Goal: Information Seeking & Learning: Check status

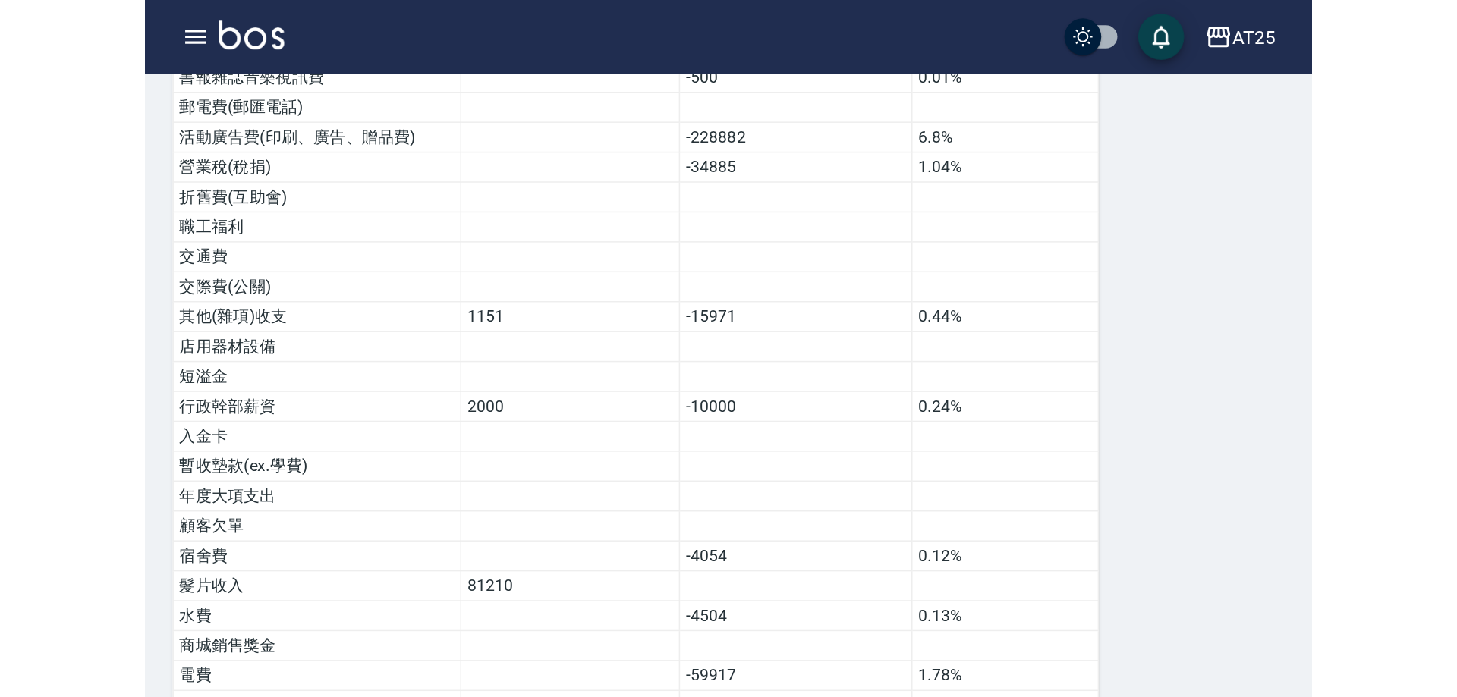
scroll to position [995, 0]
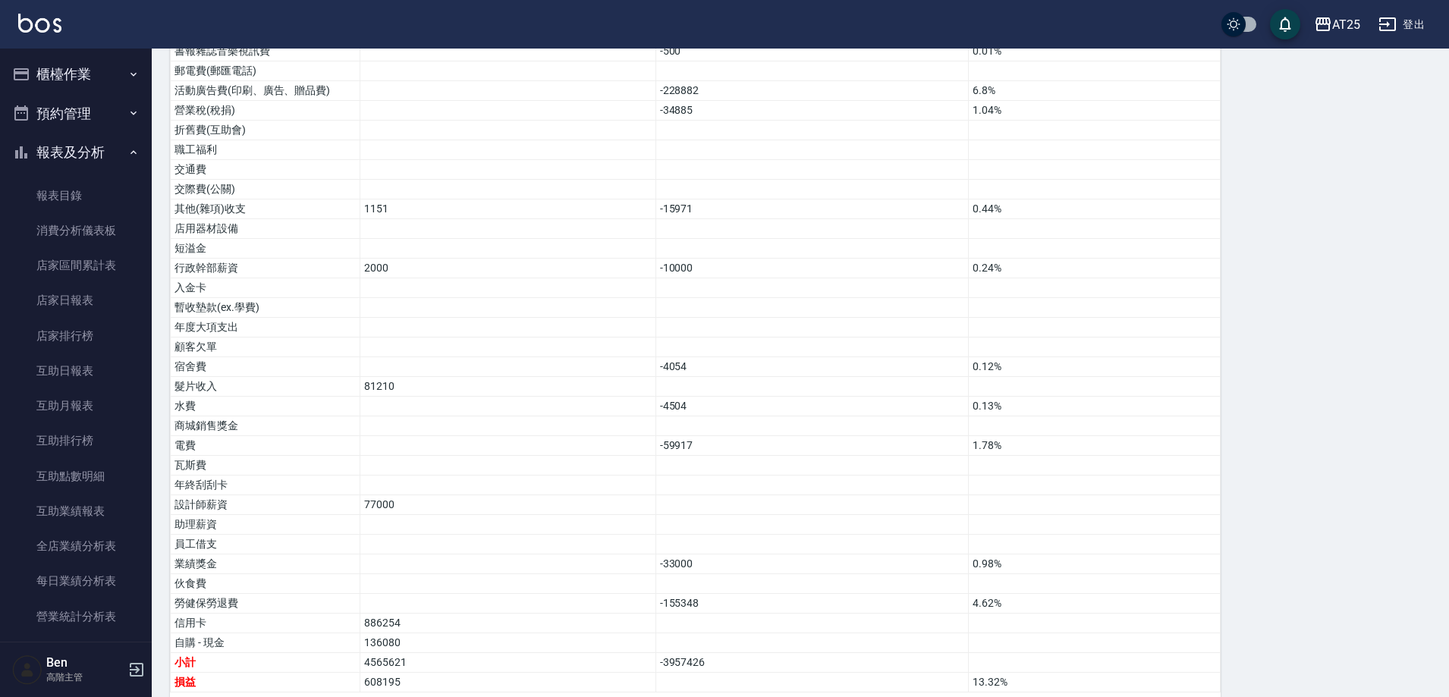
click at [769, 27] on div "AT25 登出" at bounding box center [724, 24] width 1449 height 49
click at [769, 26] on div "AT25" at bounding box center [1346, 24] width 28 height 19
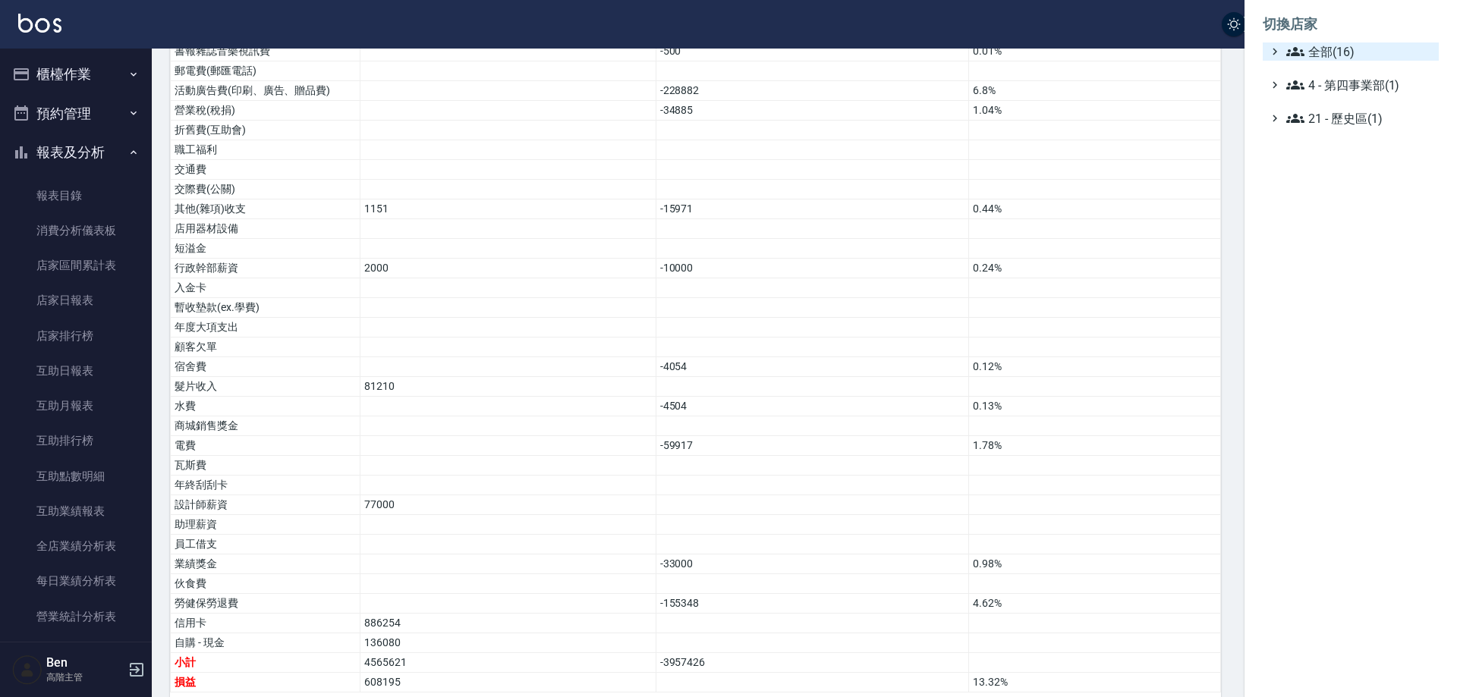
click at [769, 48] on span "全部(16)" at bounding box center [1359, 51] width 146 height 18
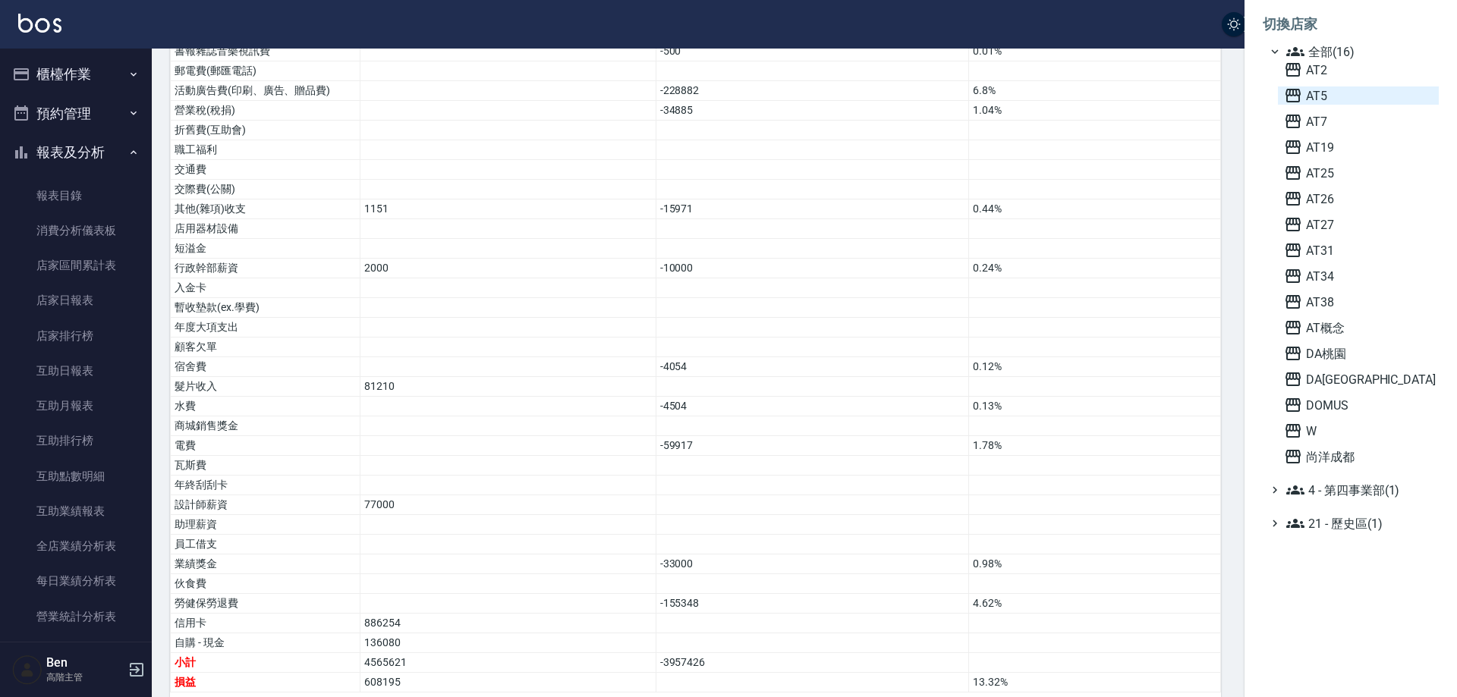
click at [769, 92] on span "AT5" at bounding box center [1358, 95] width 149 height 18
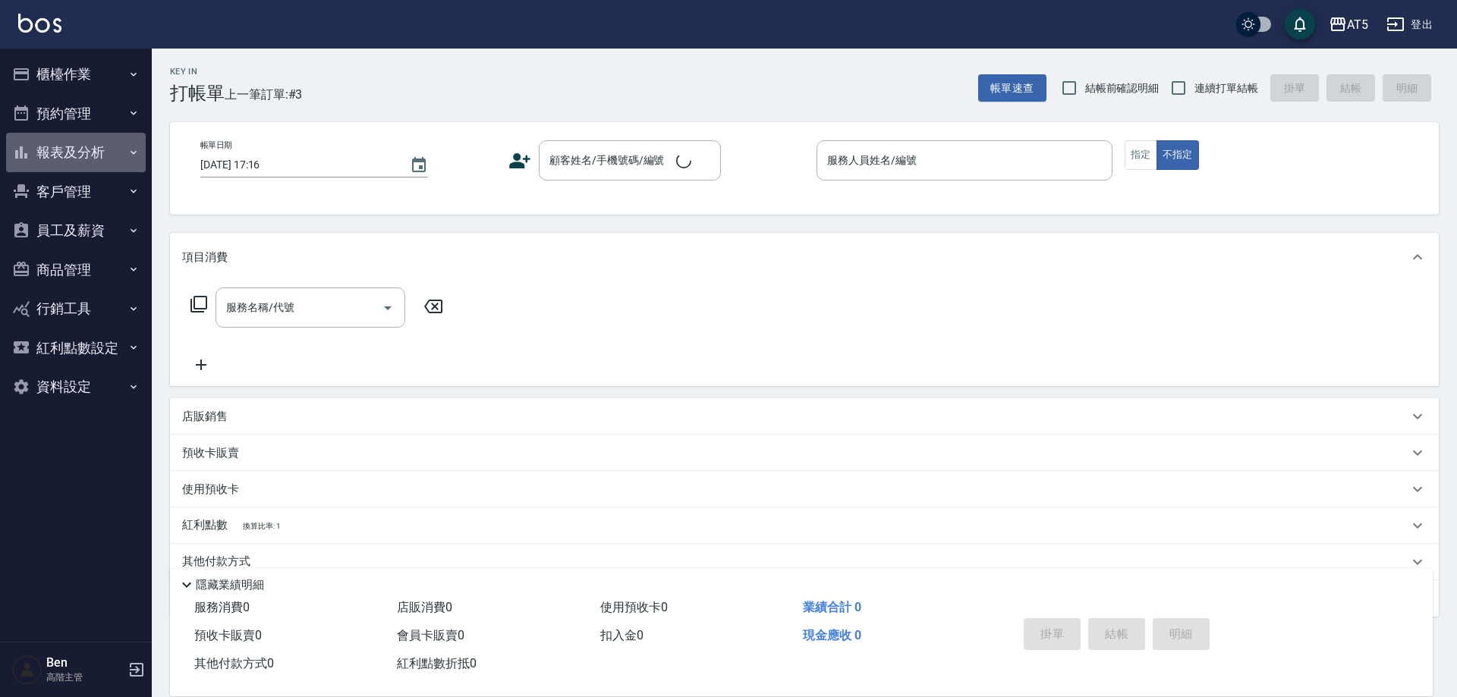
click at [71, 143] on button "報表及分析" at bounding box center [76, 152] width 140 height 39
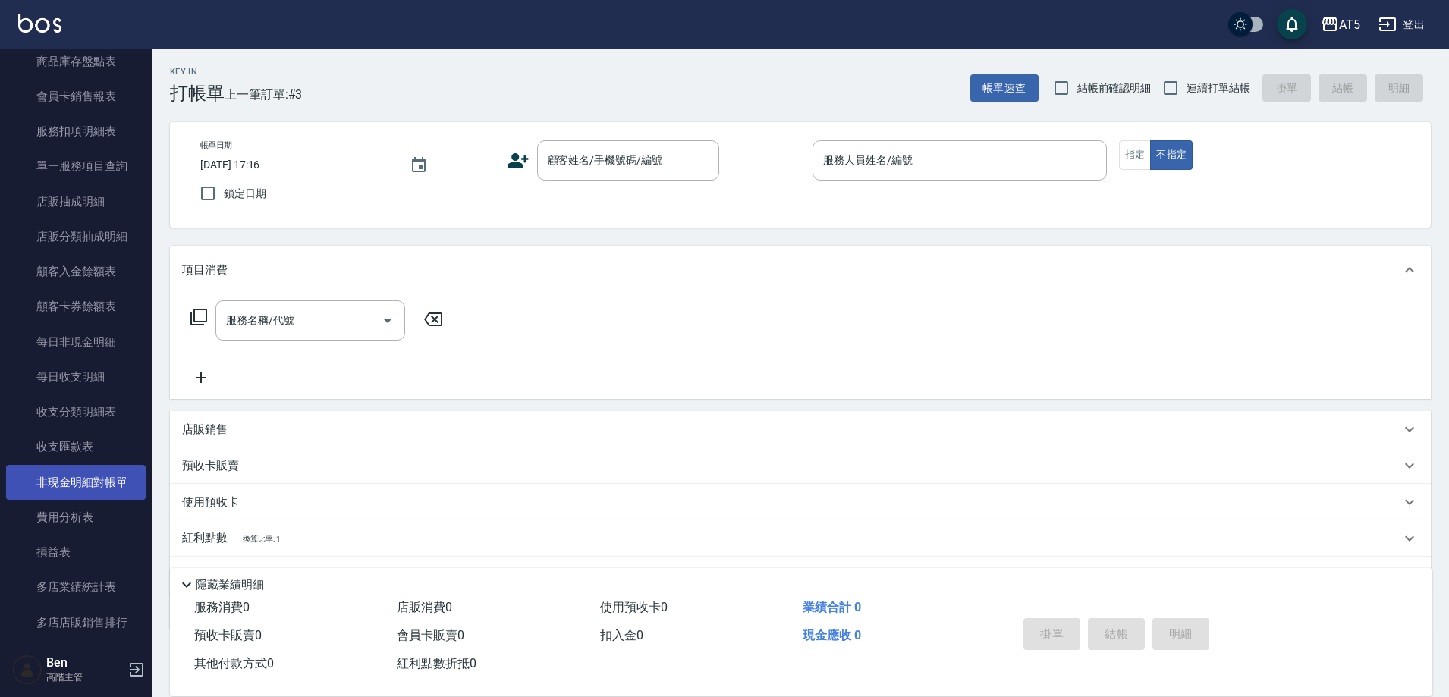
scroll to position [986, 0]
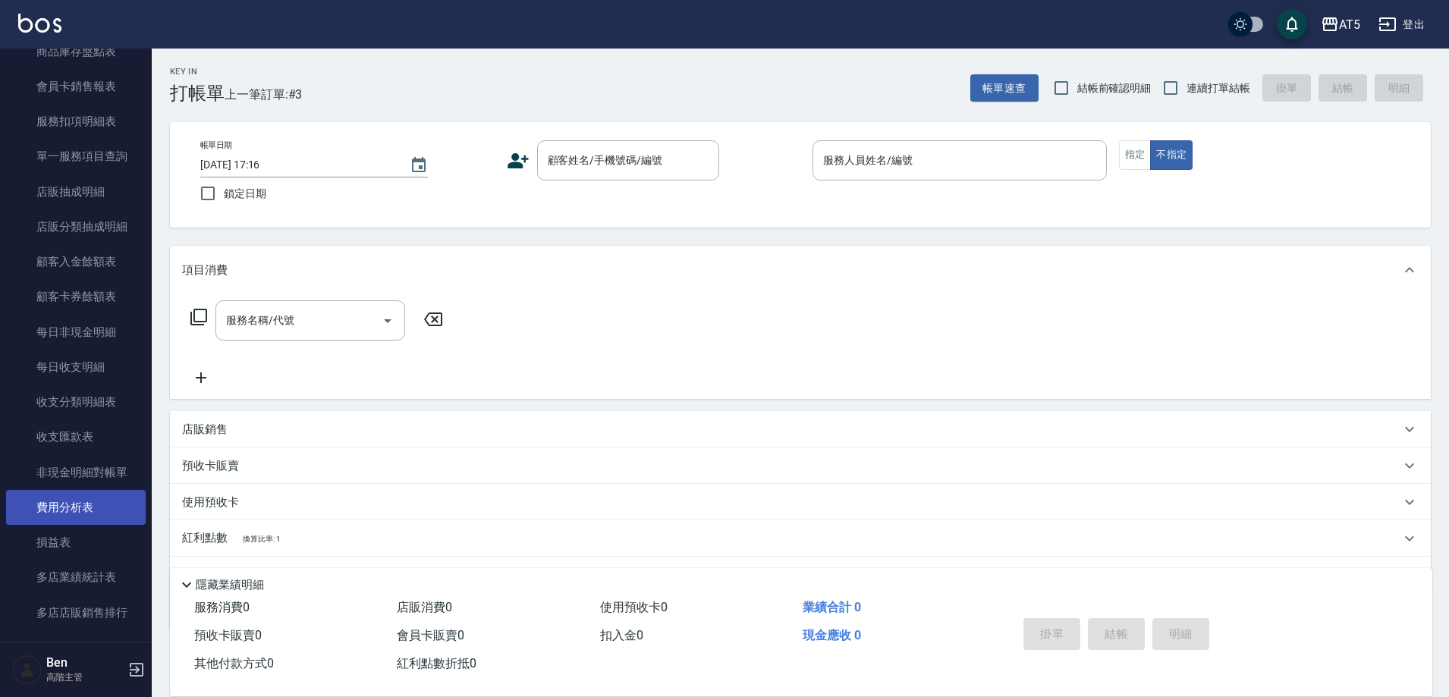
click at [79, 522] on link "費用分析表" at bounding box center [76, 507] width 140 height 35
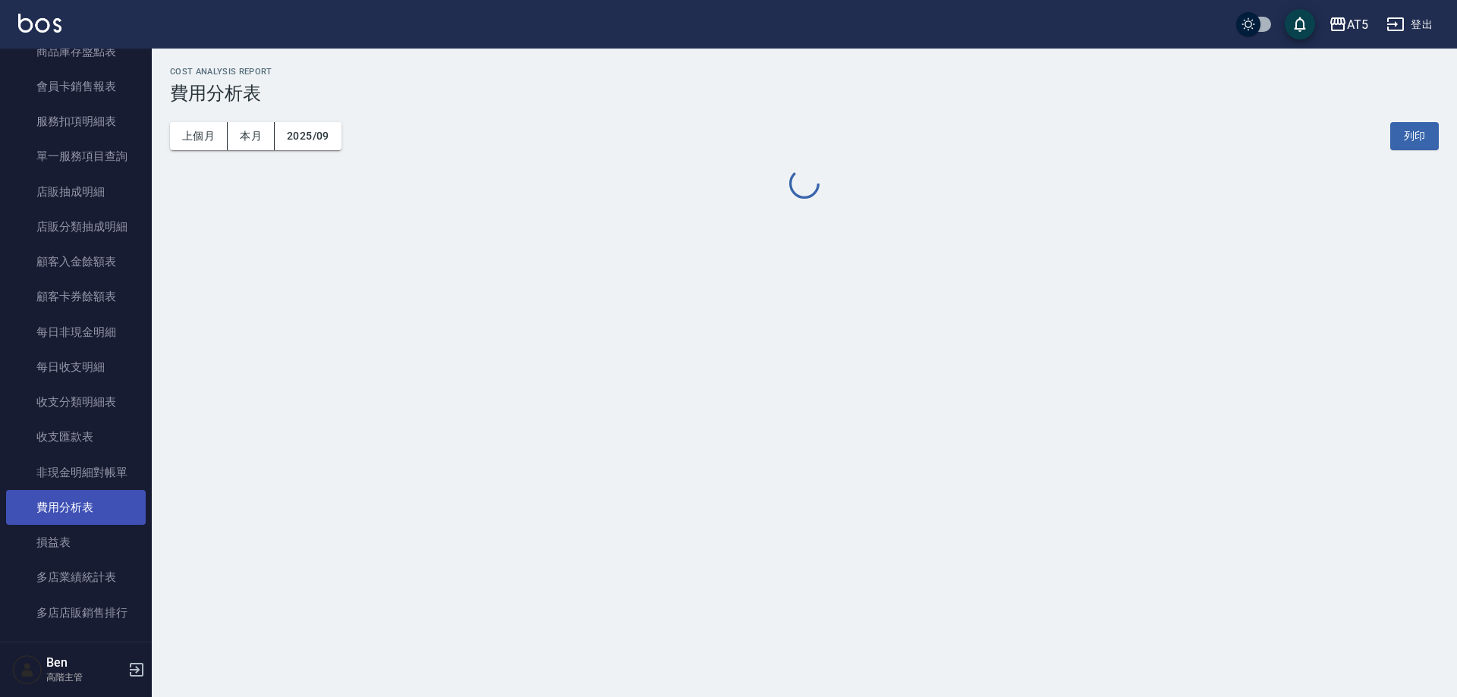
click at [81, 508] on link "費用分析表" at bounding box center [76, 507] width 140 height 35
click at [206, 133] on button "上個月" at bounding box center [199, 136] width 58 height 28
